Goal: Information Seeking & Learning: Learn about a topic

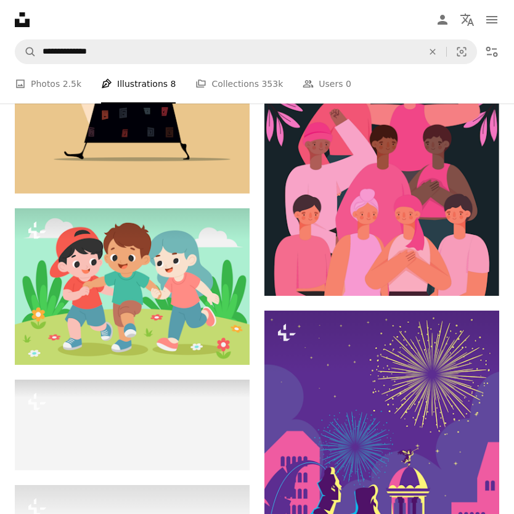
scroll to position [129020, 0]
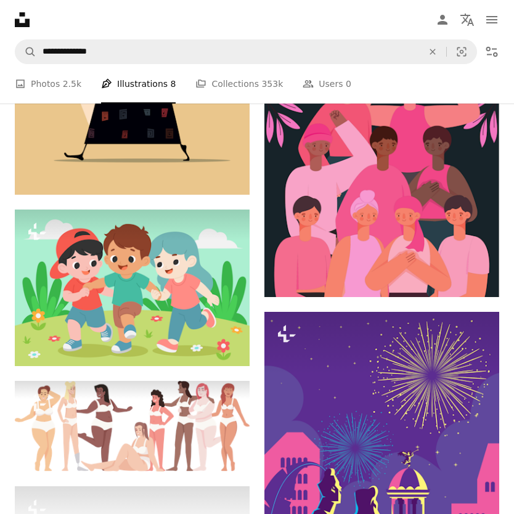
click at [454, 514] on img at bounding box center [382, 468] width 235 height 313
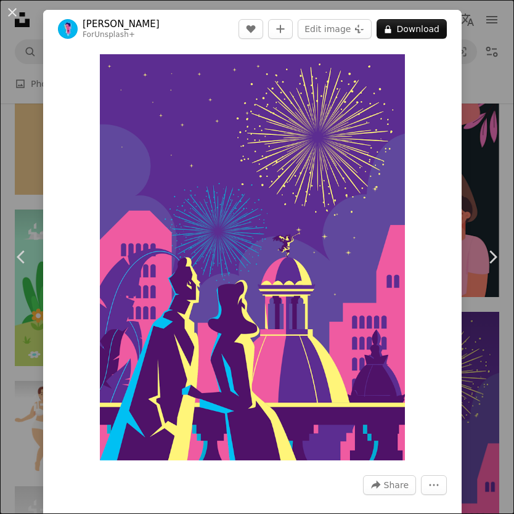
click at [485, 259] on div "An X shape Chevron left Chevron right Rizki Ardia For Unsplash+ A heart A plus …" at bounding box center [257, 257] width 514 height 514
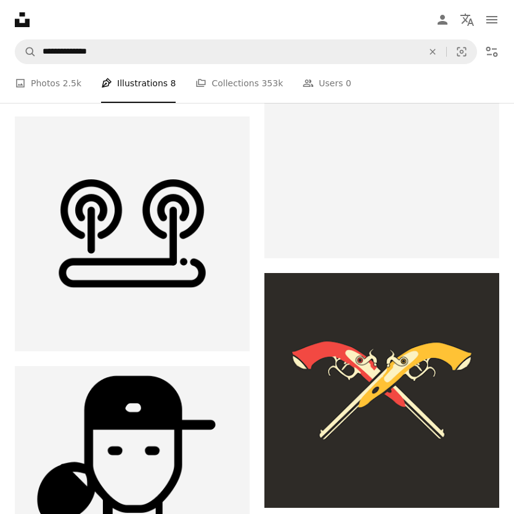
scroll to position [130432, 0]
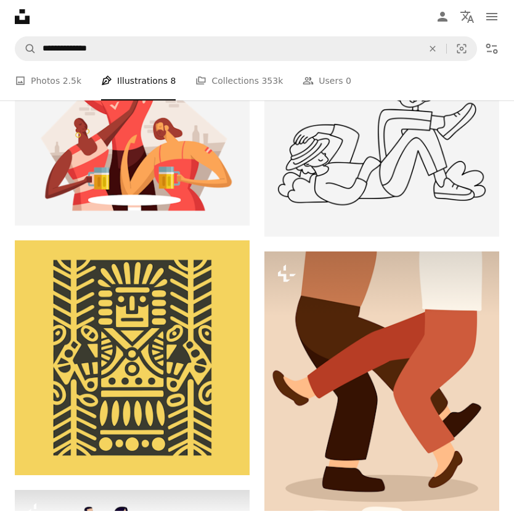
click at [462, 514] on img at bounding box center [382, 416] width 235 height 323
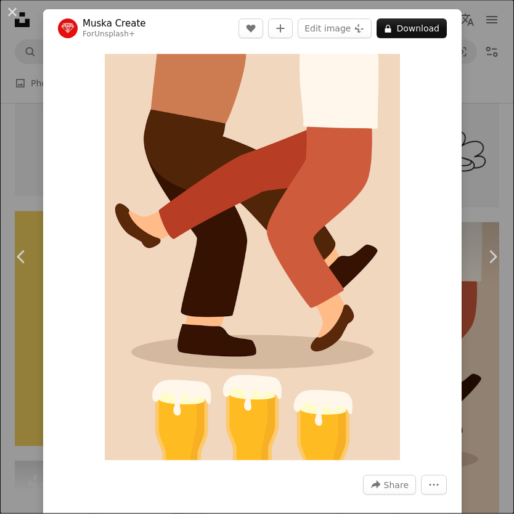
scroll to position [137116, 0]
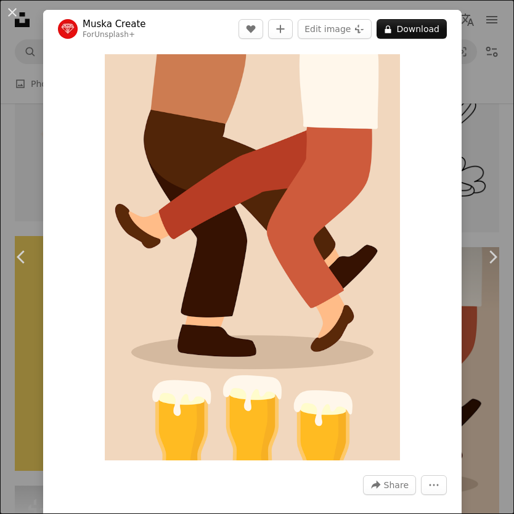
click at [477, 514] on div "An X shape Chevron left Chevron right Muska Create For Unsplash+ A heart A plus…" at bounding box center [257, 257] width 514 height 514
click at [477, 514] on img at bounding box center [382, 408] width 235 height 323
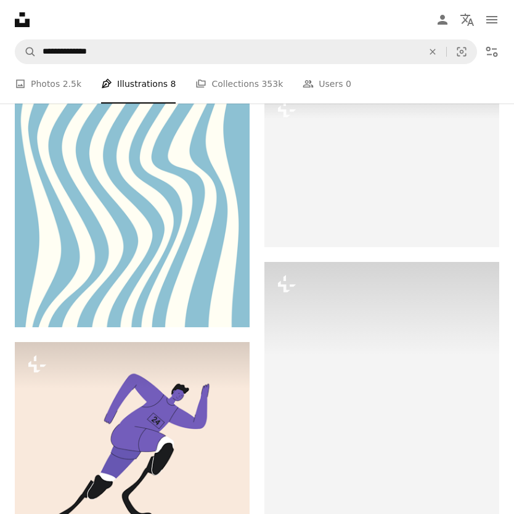
scroll to position [137865, 0]
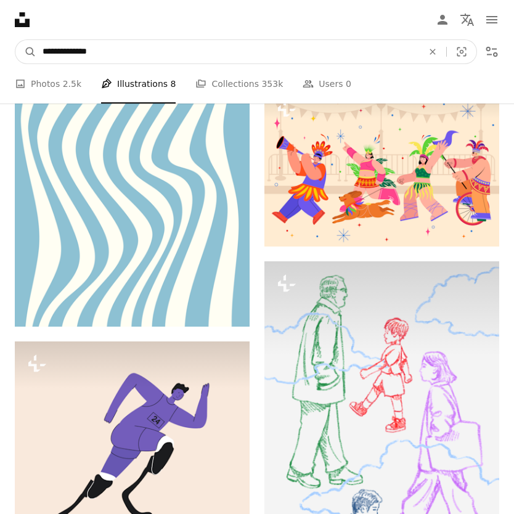
click at [117, 52] on input "**********" at bounding box center [227, 51] width 383 height 23
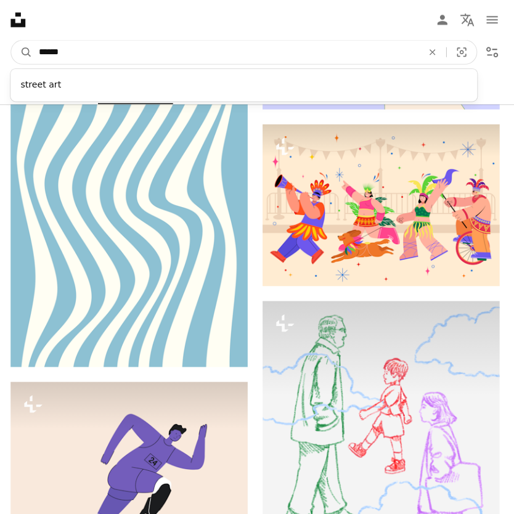
scroll to position [137812, 0]
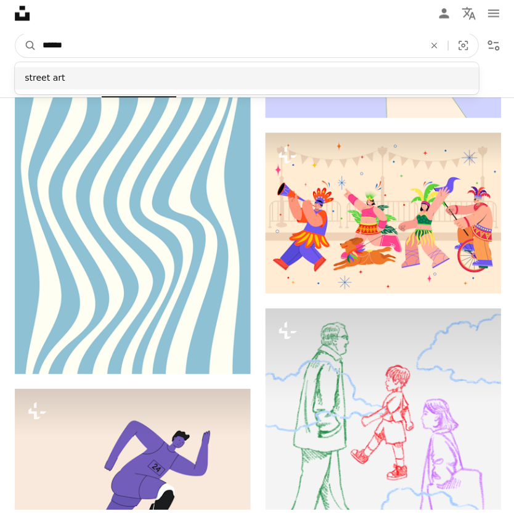
type input "******"
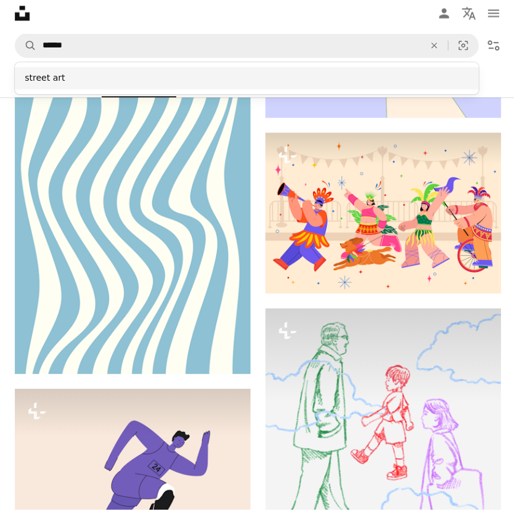
click at [67, 77] on div "street art" at bounding box center [246, 84] width 463 height 22
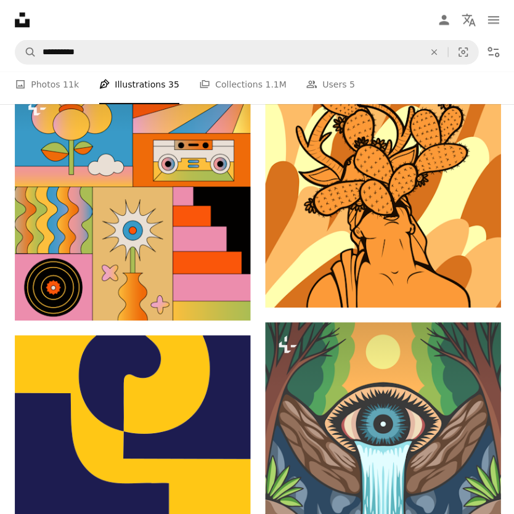
scroll to position [902, 0]
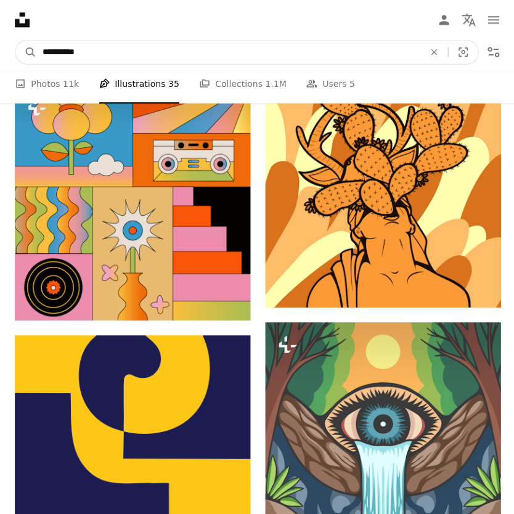
click at [105, 51] on input "**********" at bounding box center [227, 51] width 383 height 23
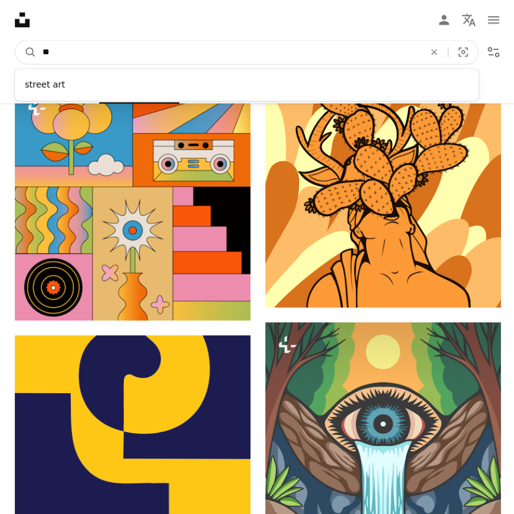
type input "*"
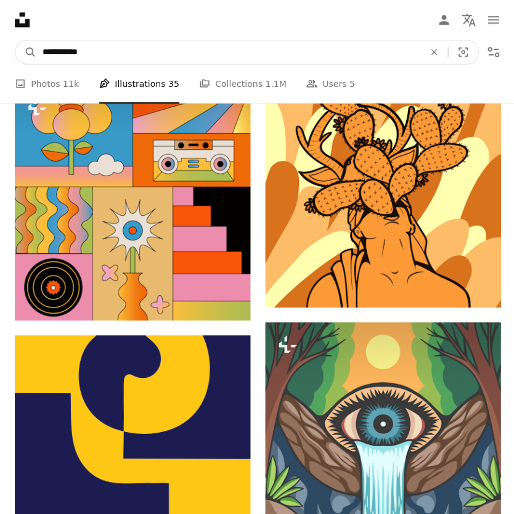
type input "**********"
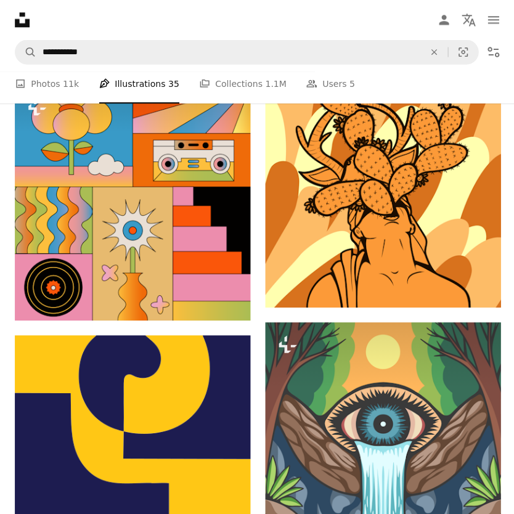
click at [46, 89] on link "A photo Photos 11k" at bounding box center [47, 83] width 64 height 39
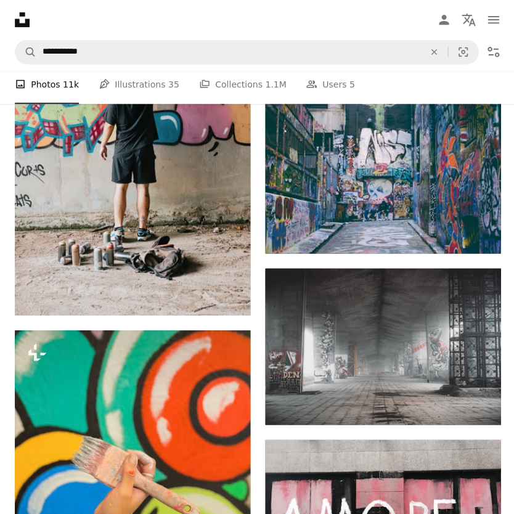
scroll to position [2065, 0]
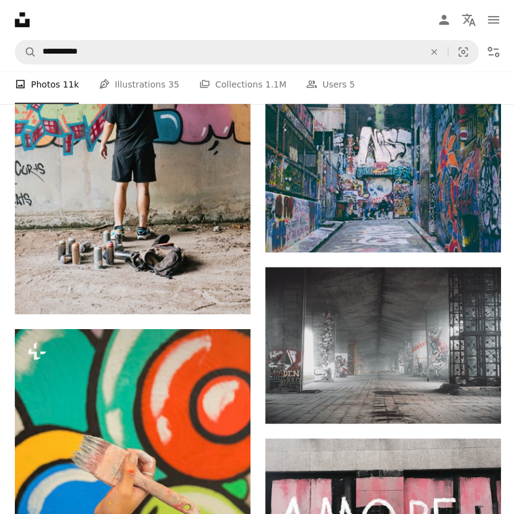
click at [62, 85] on li "A photo Photos 11k" at bounding box center [47, 83] width 64 height 39
click at [234, 85] on link "A stack of folders Collections 1.1M" at bounding box center [242, 83] width 87 height 39
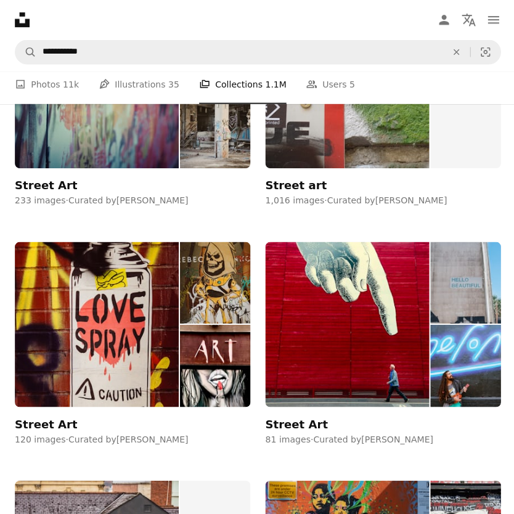
scroll to position [1051, 0]
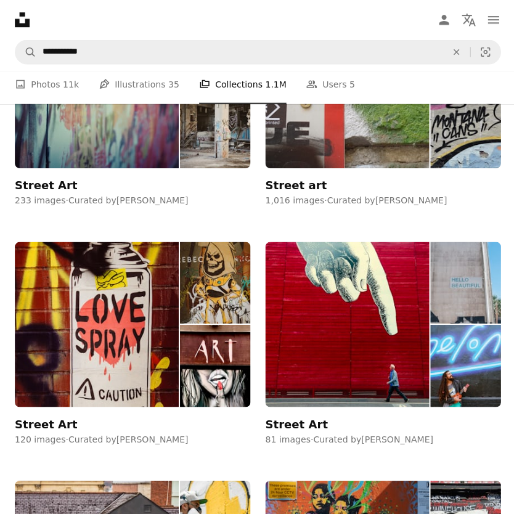
click at [392, 331] on img at bounding box center [346, 323] width 163 height 165
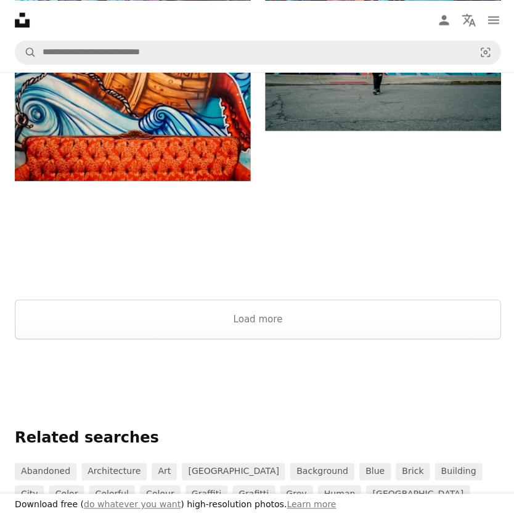
scroll to position [1991, 0]
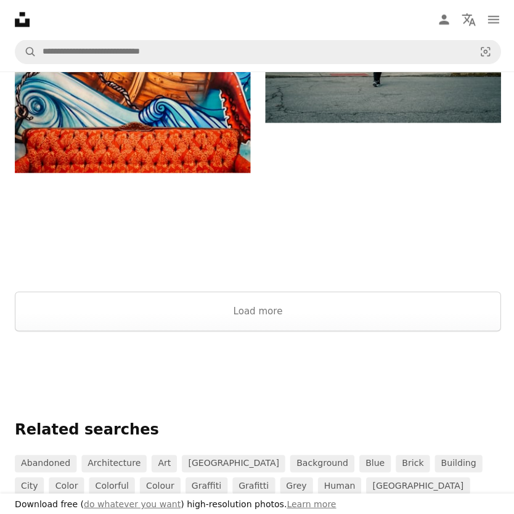
click at [60, 447] on div at bounding box center [257, 446] width 485 height 15
click at [50, 455] on link "abandoned" at bounding box center [46, 462] width 62 height 17
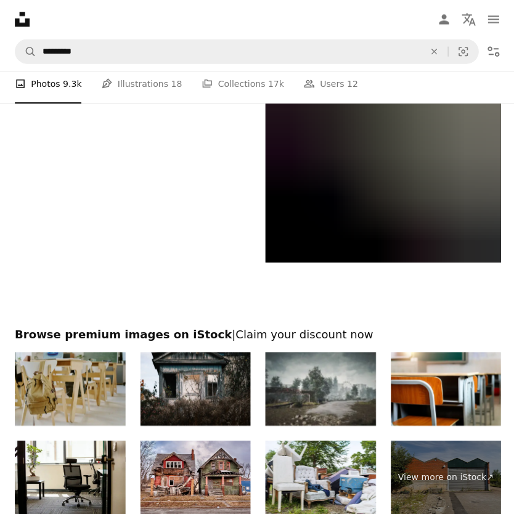
scroll to position [2284, 0]
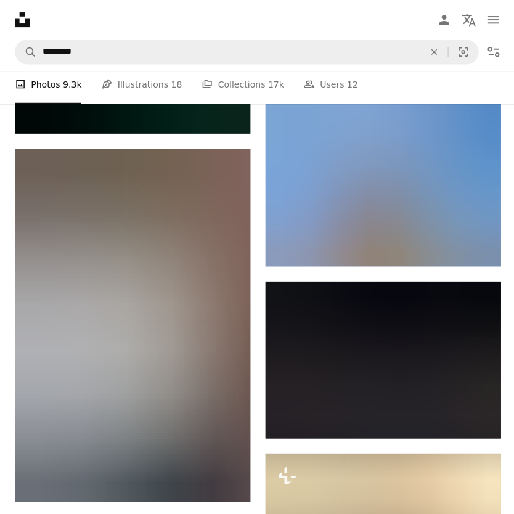
scroll to position [19320, 0]
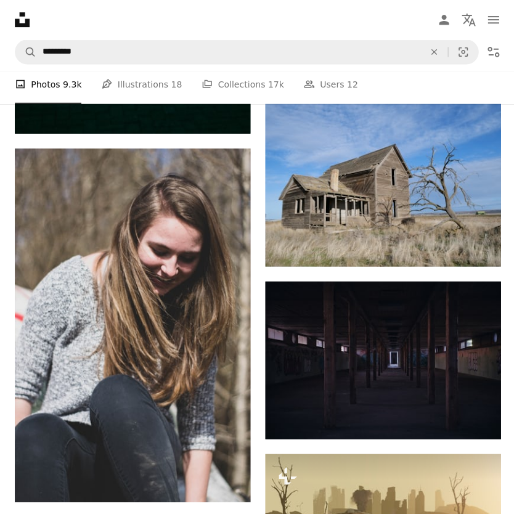
click at [158, 84] on link "Pen Tool Illustrations 18" at bounding box center [141, 83] width 80 height 39
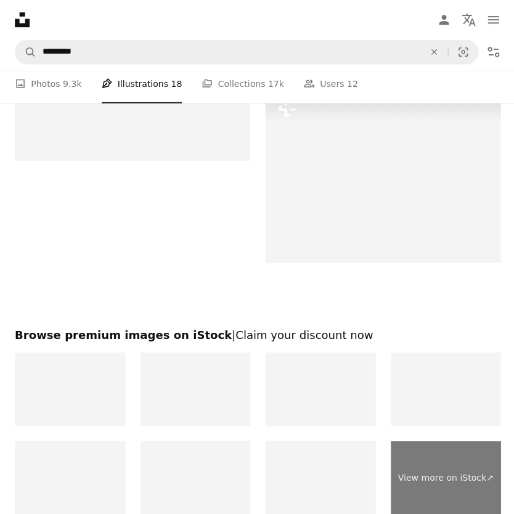
scroll to position [2585, 0]
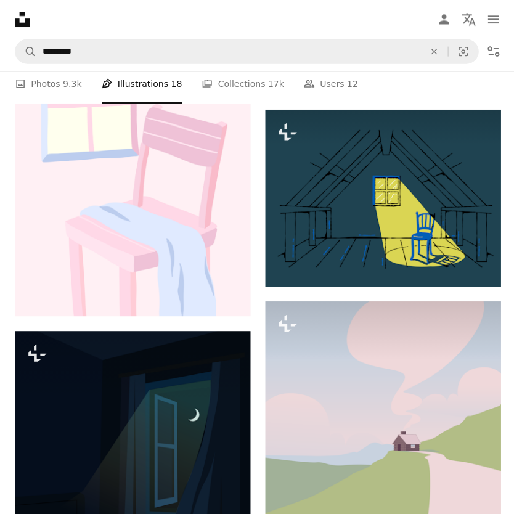
scroll to position [10482, 0]
